Goal: Information Seeking & Learning: Learn about a topic

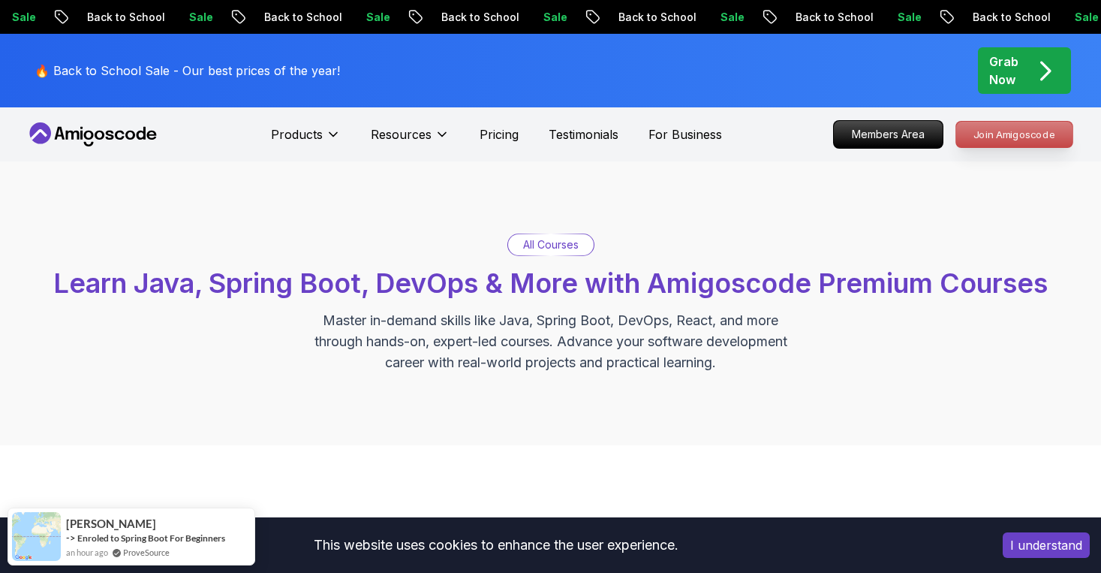
click at [985, 140] on p "Join Amigoscode" at bounding box center [1014, 135] width 116 height 26
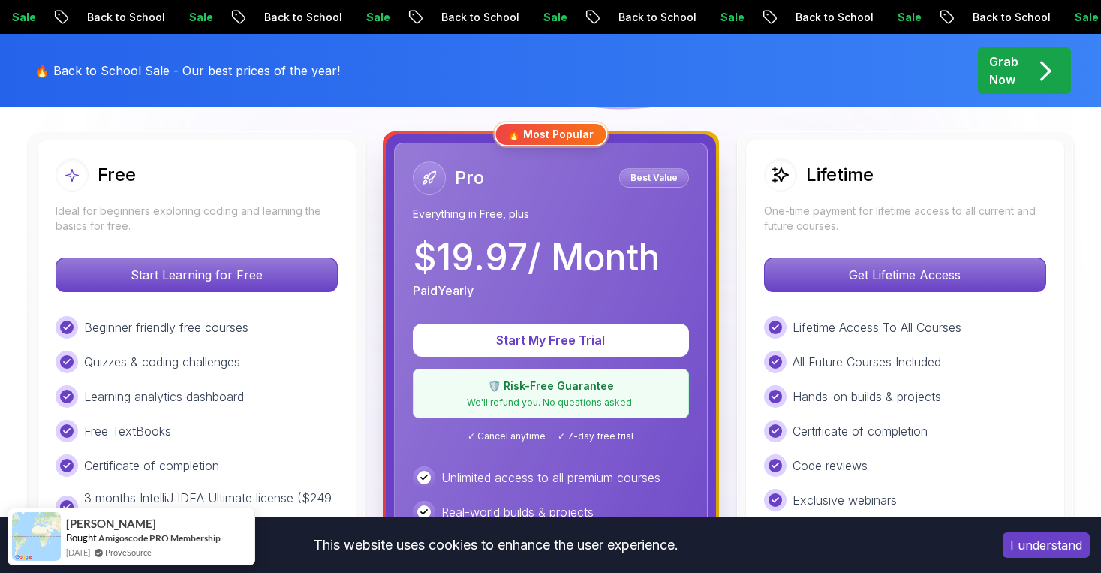
scroll to position [388, 0]
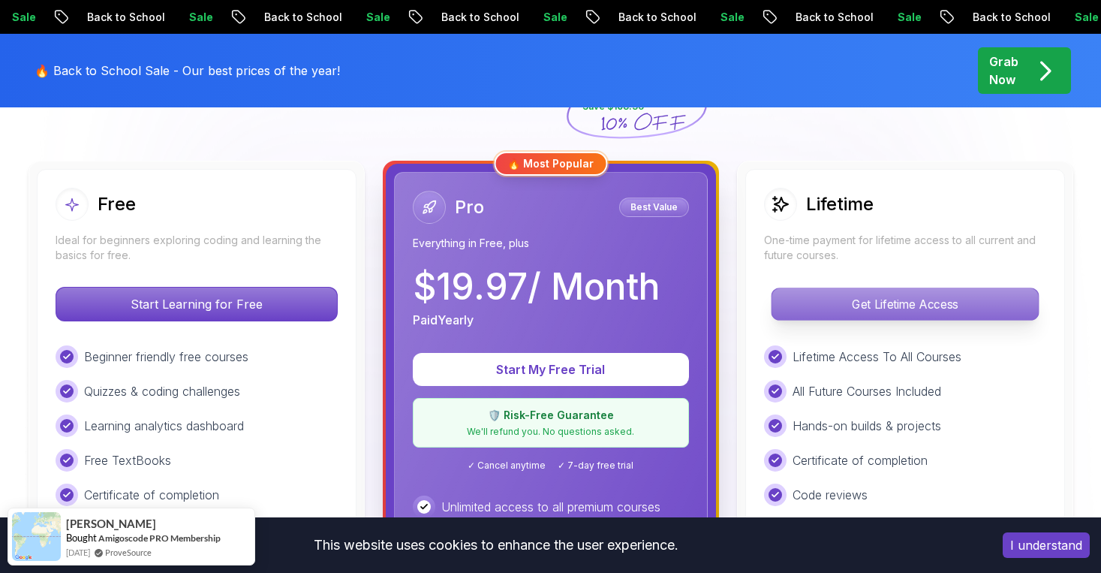
click at [860, 298] on p "Get Lifetime Access" at bounding box center [905, 304] width 267 height 32
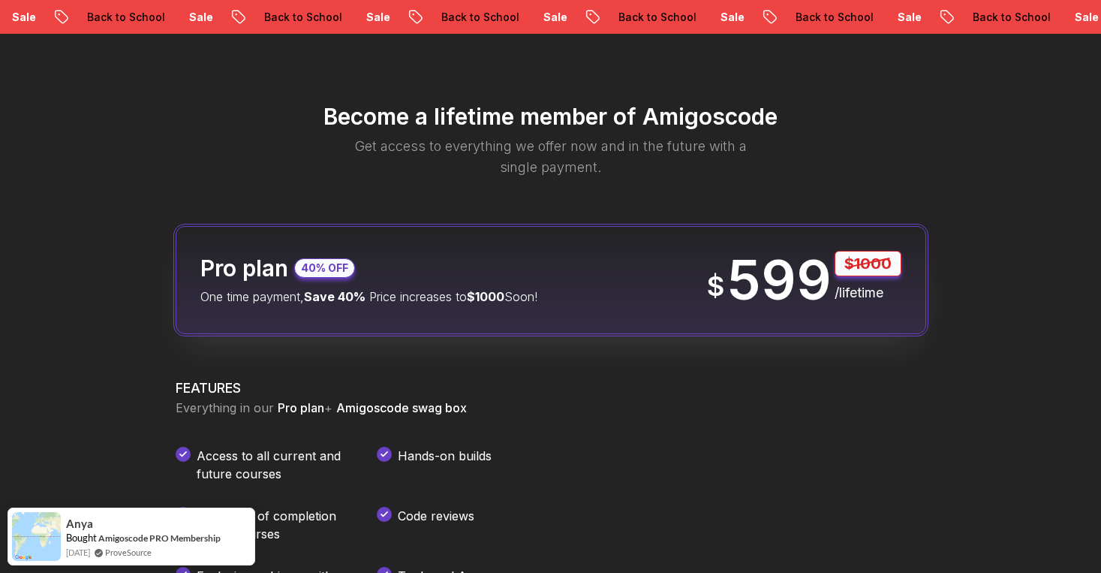
scroll to position [1700, 0]
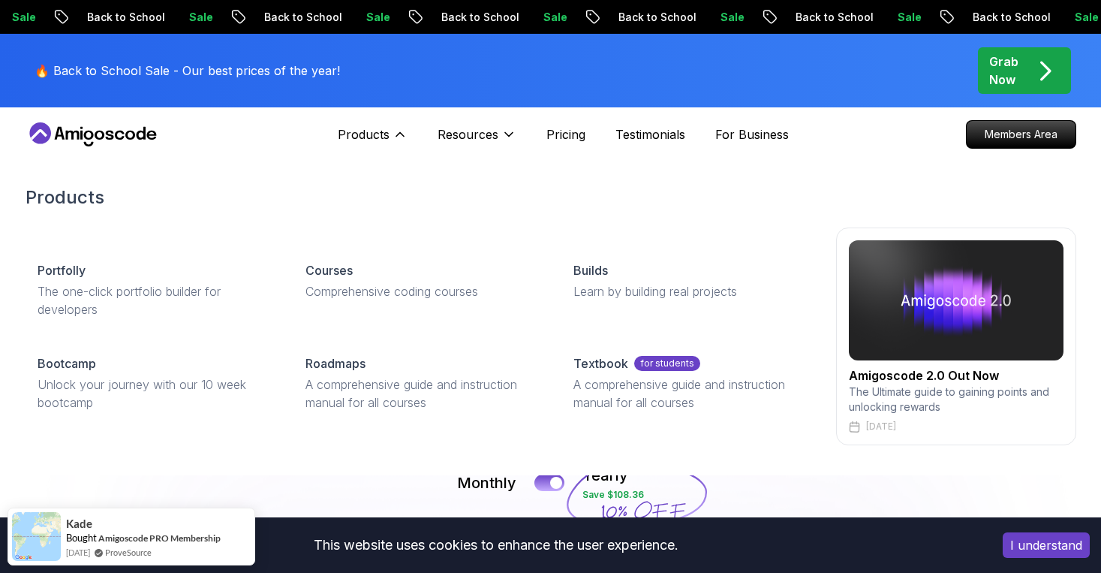
click at [222, 468] on div "Products Portfolly The one-click portfolio builder for developers Courses Compr…" at bounding box center [551, 315] width 1051 height 320
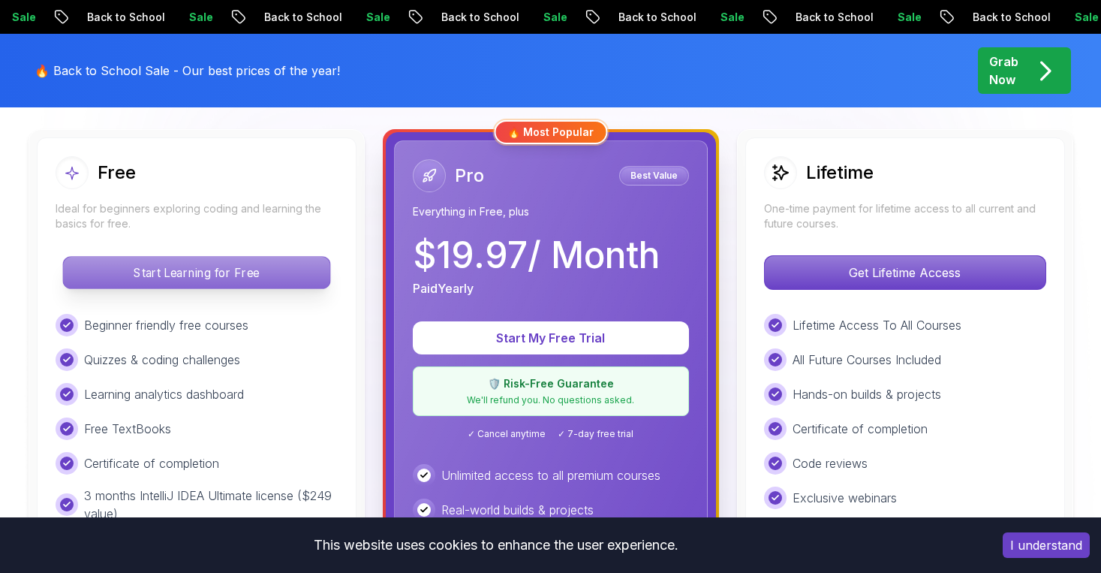
scroll to position [507, 0]
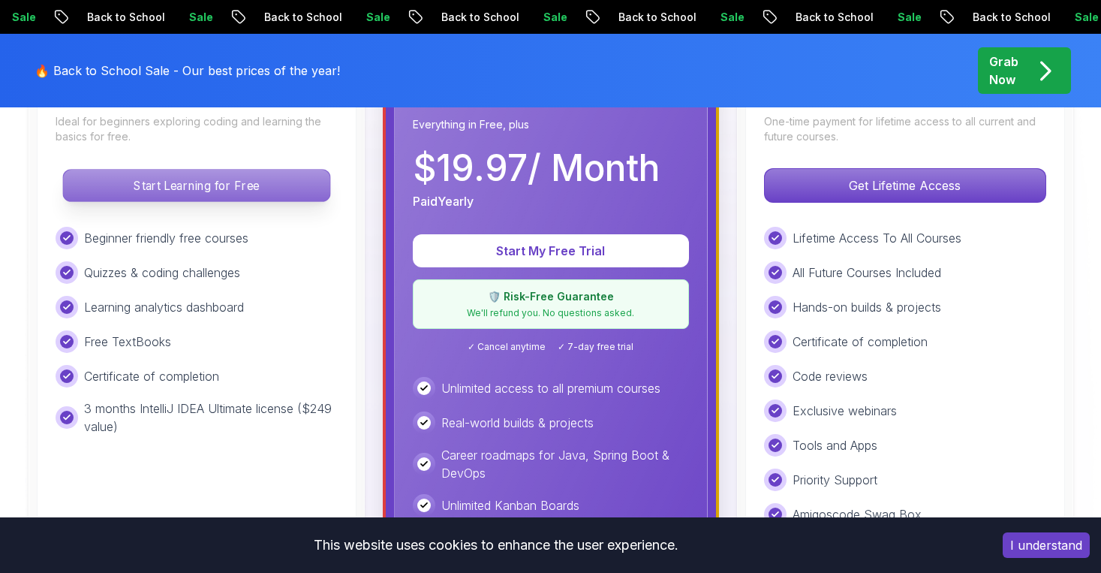
click at [236, 185] on p "Start Learning for Free" at bounding box center [196, 186] width 267 height 32
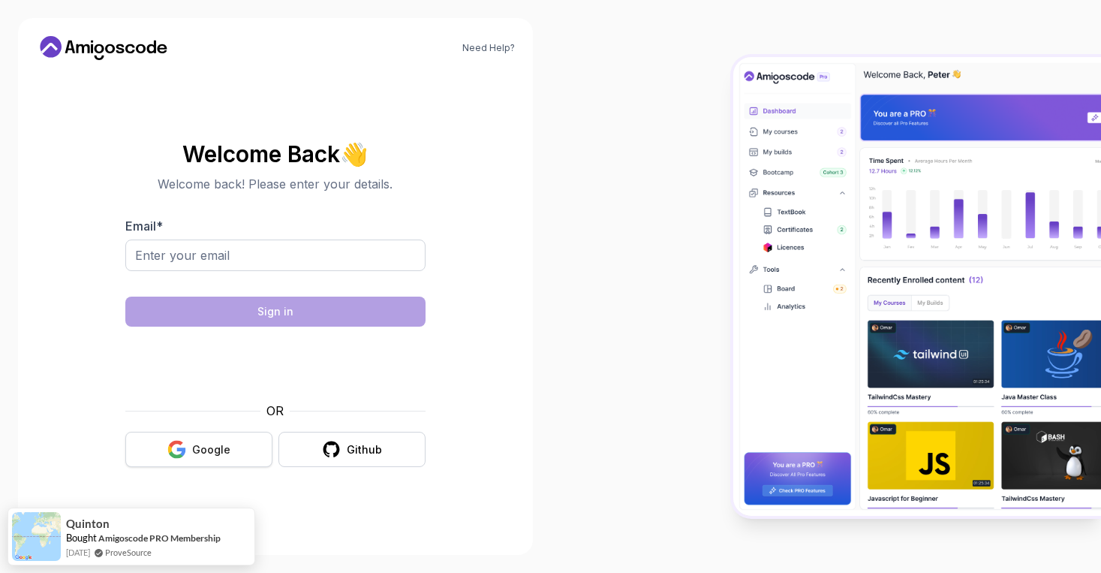
click at [204, 435] on button "Google" at bounding box center [198, 449] width 147 height 35
click at [203, 442] on div "Google" at bounding box center [211, 449] width 38 height 15
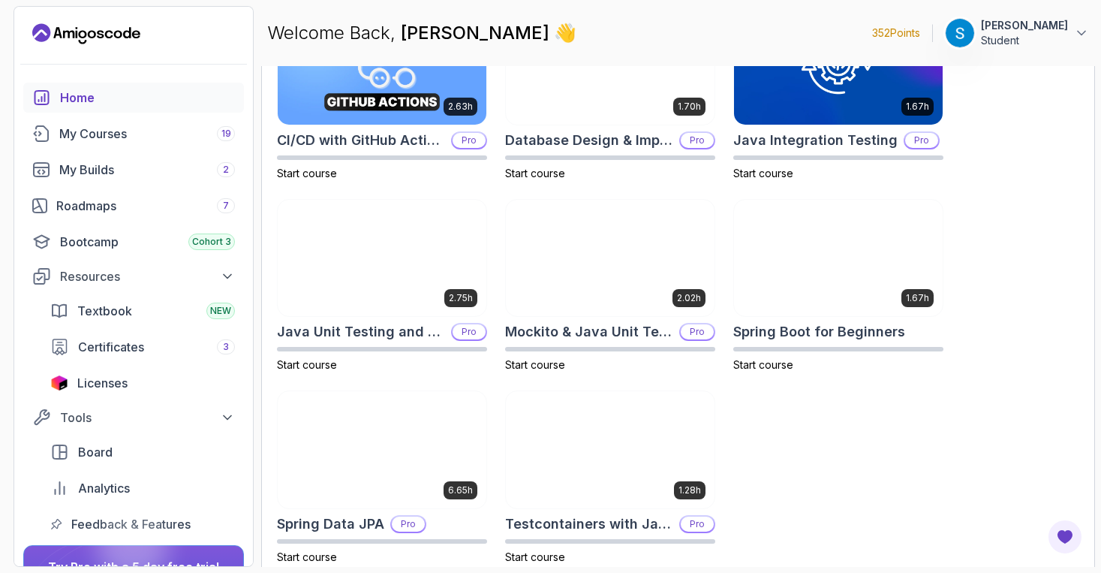
scroll to position [525, 0]
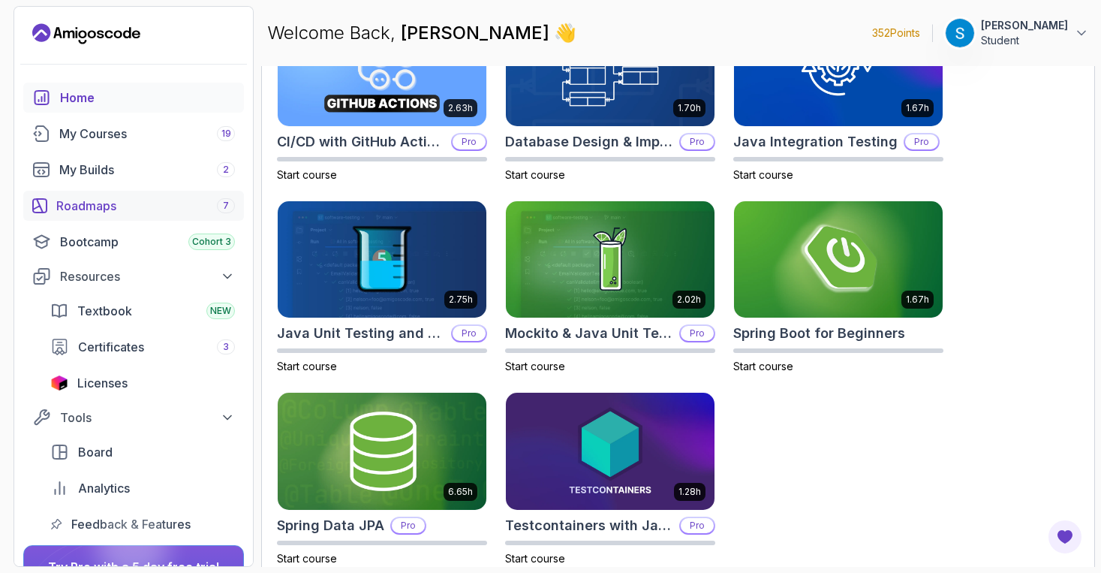
click at [80, 208] on div "Roadmaps 7" at bounding box center [145, 206] width 179 height 18
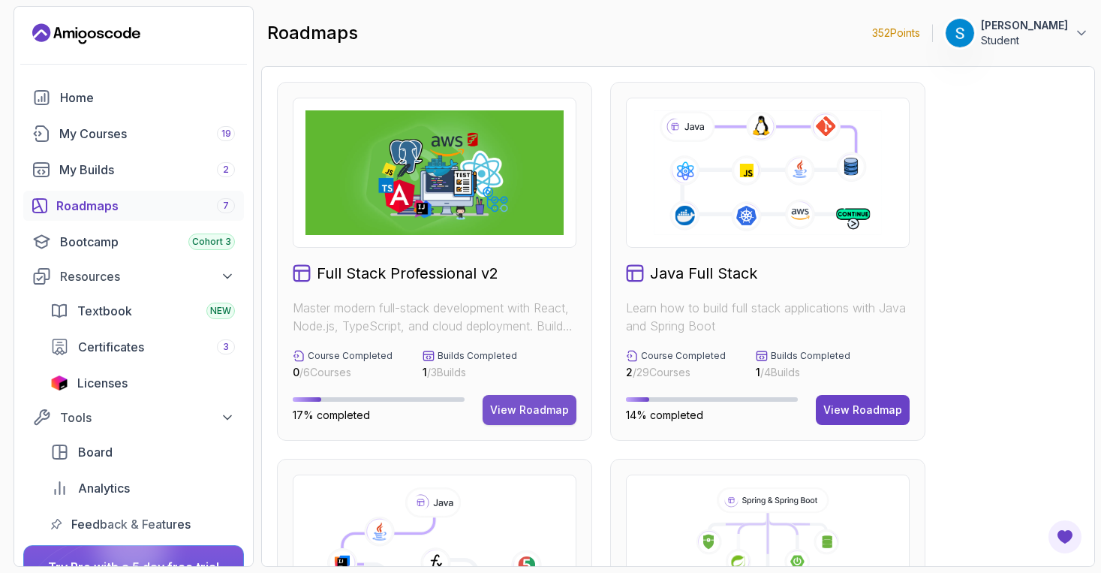
click at [519, 407] on div "View Roadmap" at bounding box center [529, 409] width 79 height 15
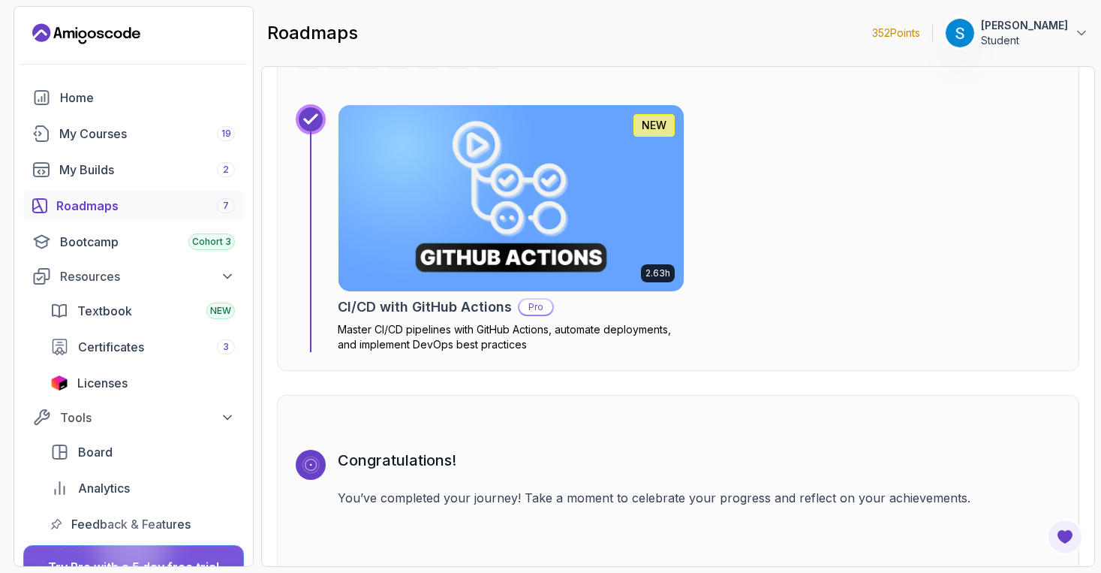
scroll to position [4707, 0]
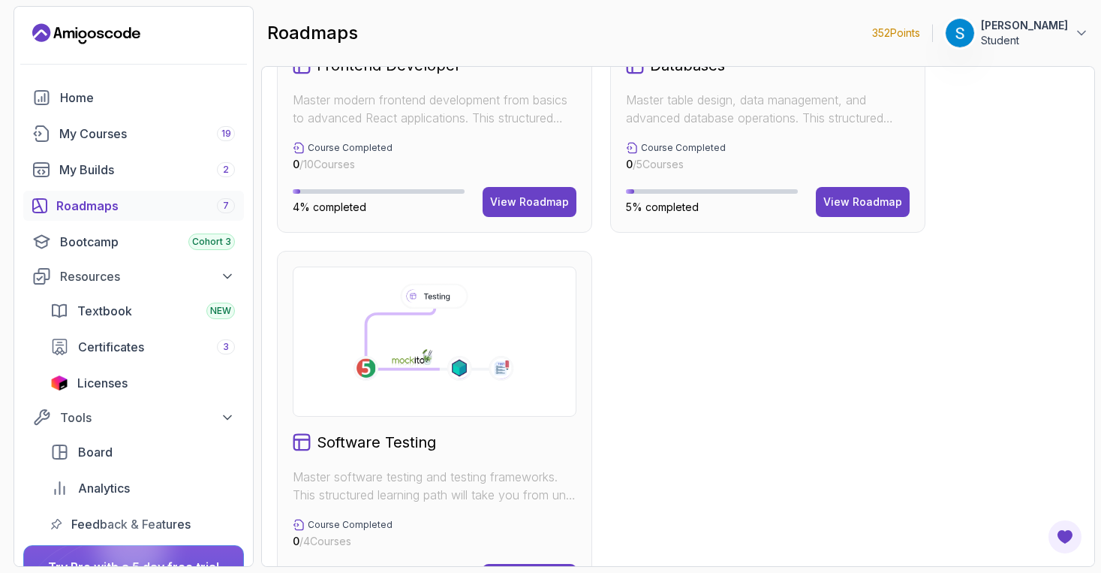
scroll to position [1020, 0]
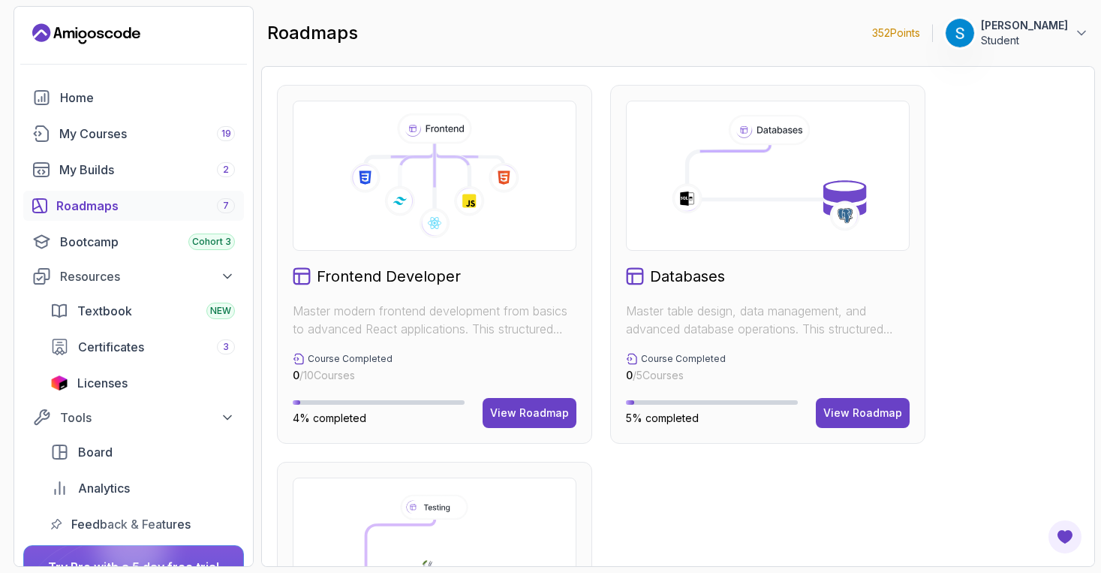
scroll to position [730, 0]
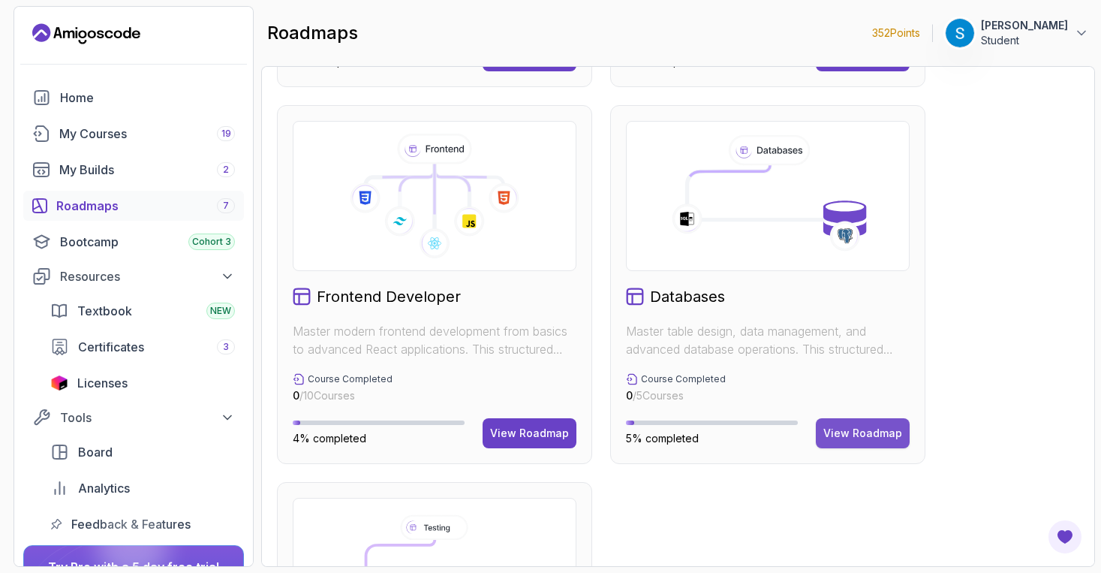
click at [857, 441] on button "View Roadmap" at bounding box center [863, 433] width 94 height 30
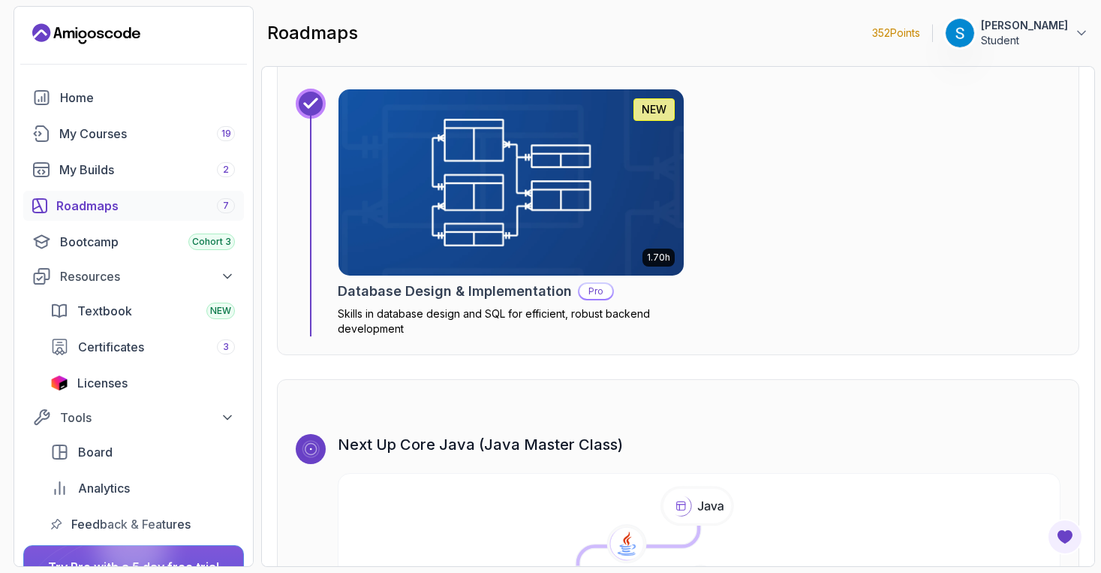
scroll to position [3249, 0]
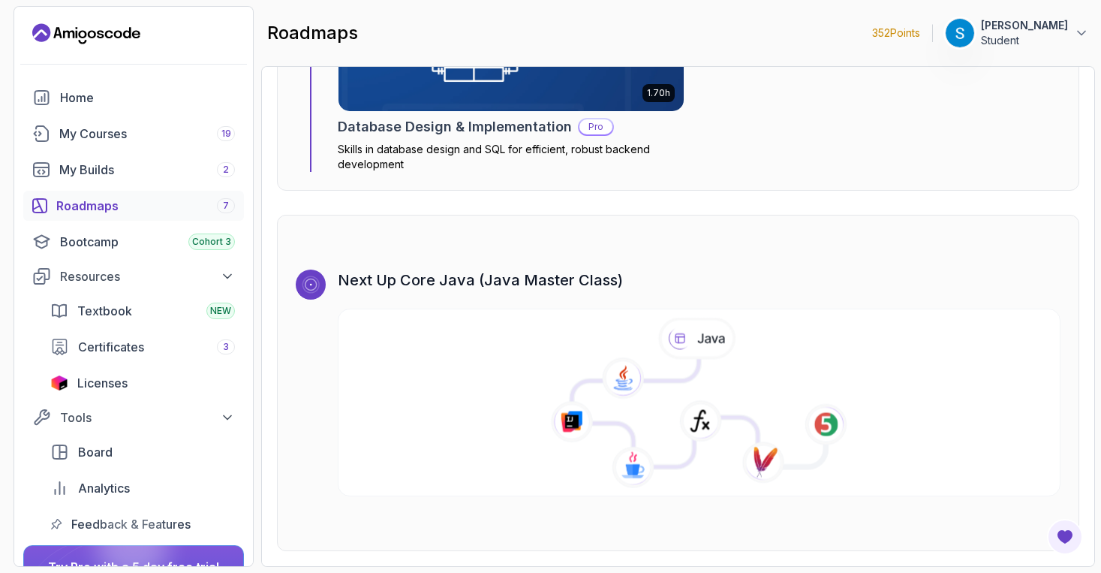
click at [462, 356] on icon at bounding box center [699, 404] width 732 height 172
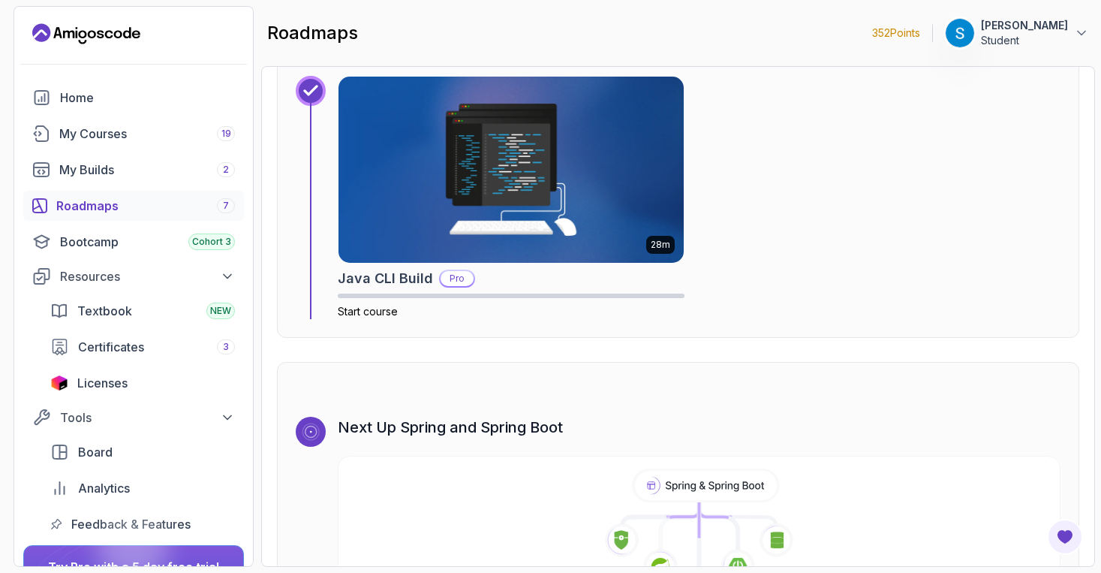
scroll to position [9511, 0]
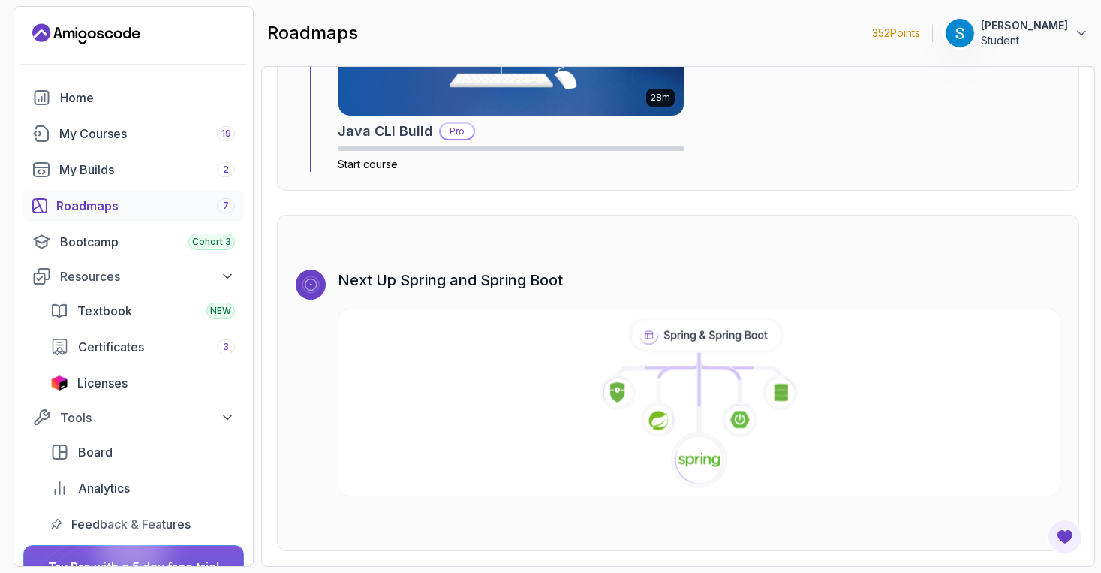
click at [669, 427] on icon at bounding box center [659, 420] width 36 height 36
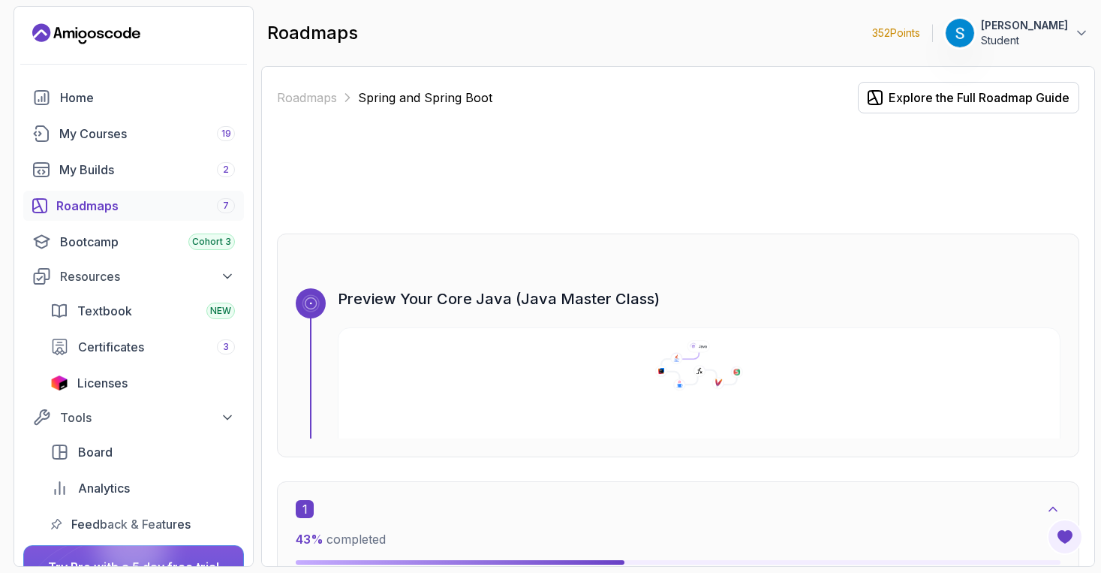
click at [83, 200] on div "Roadmaps 7" at bounding box center [145, 206] width 179 height 18
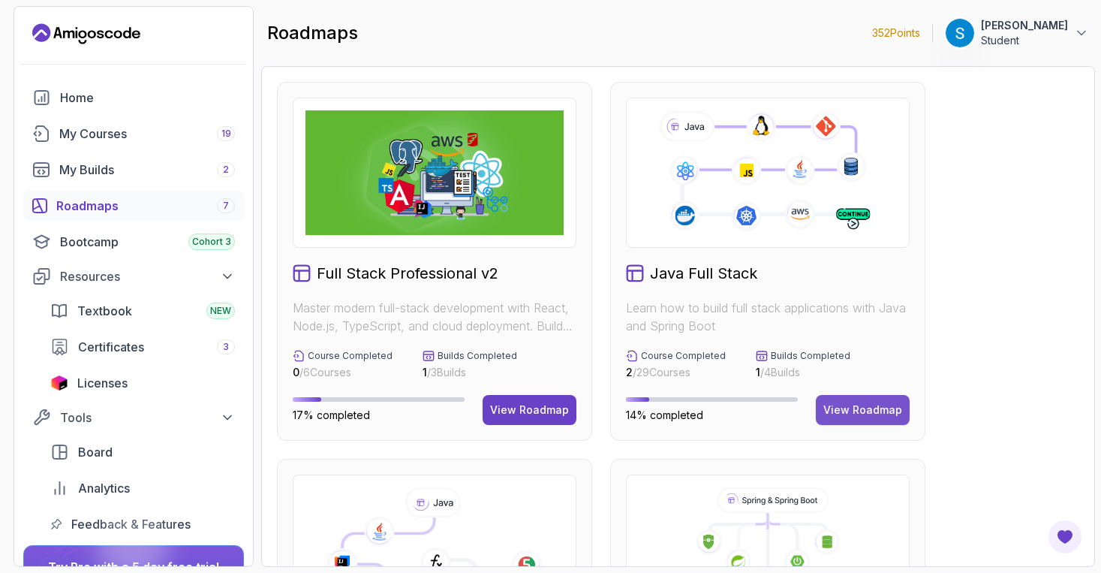
click at [845, 411] on div "View Roadmap" at bounding box center [863, 409] width 79 height 15
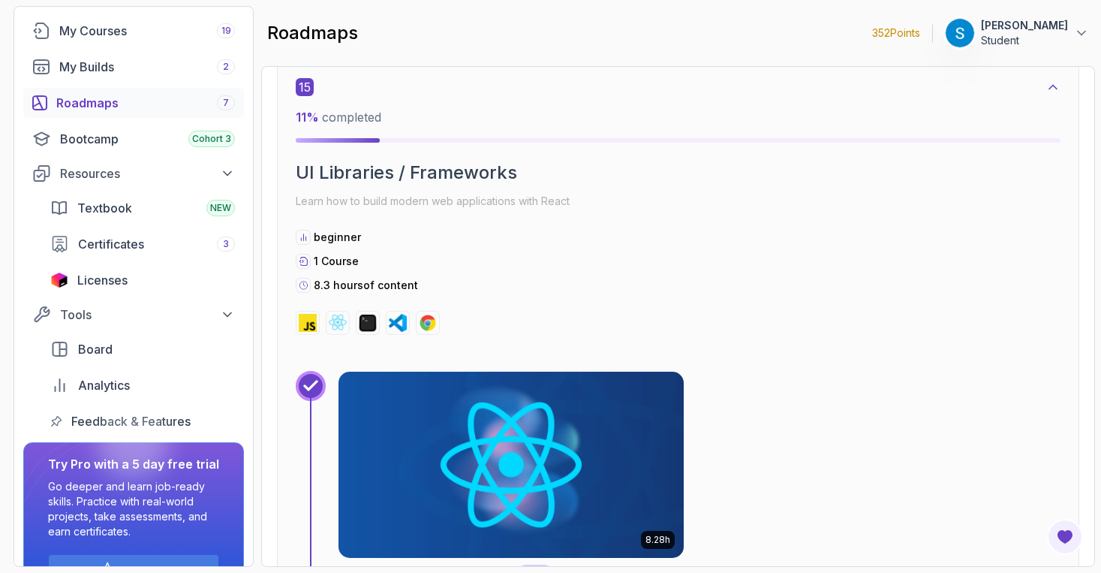
scroll to position [143, 0]
